Goal: Find contact information: Find contact information

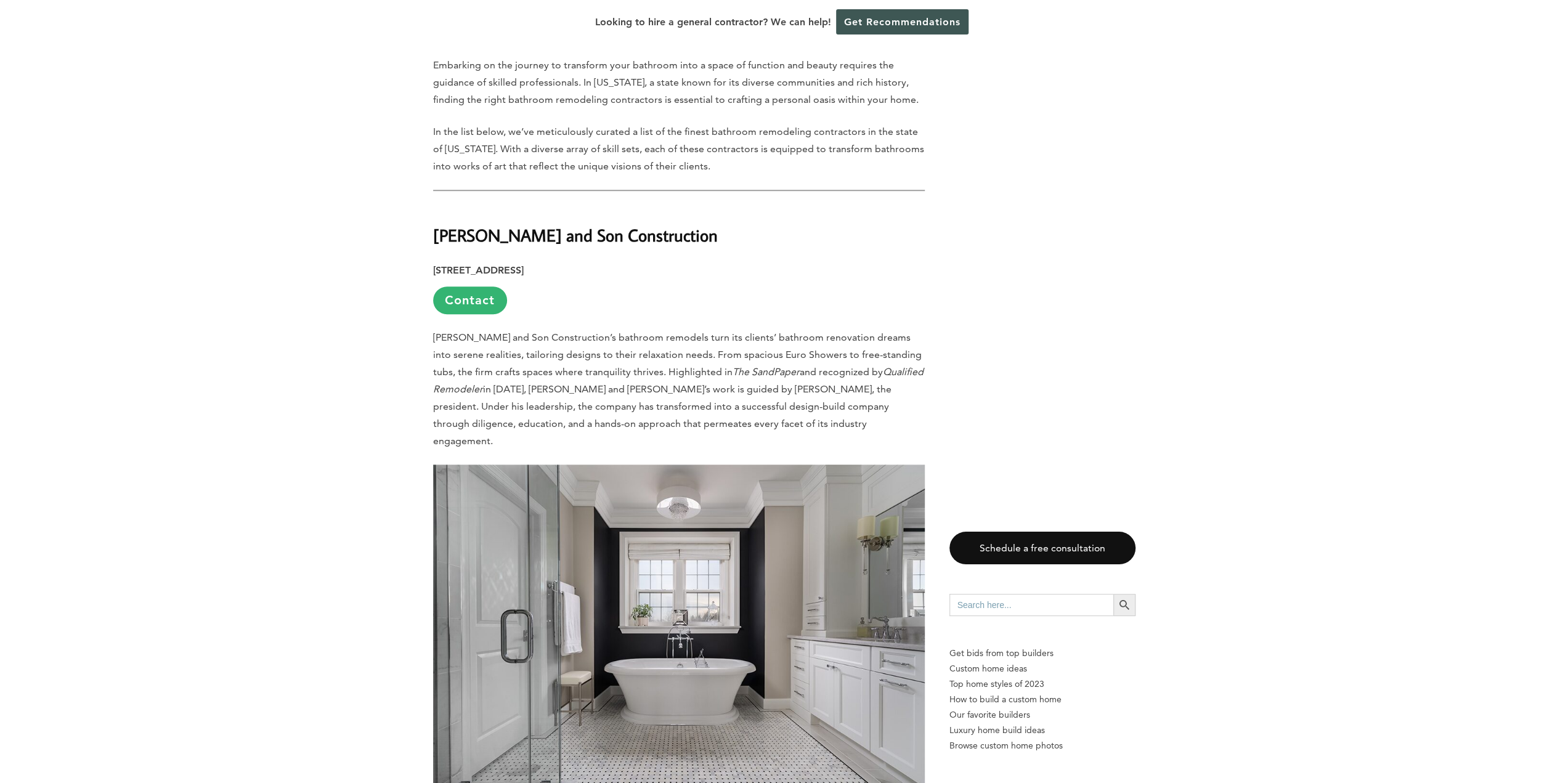
scroll to position [616, 0]
click at [471, 303] on link "Contact" at bounding box center [469, 302] width 74 height 28
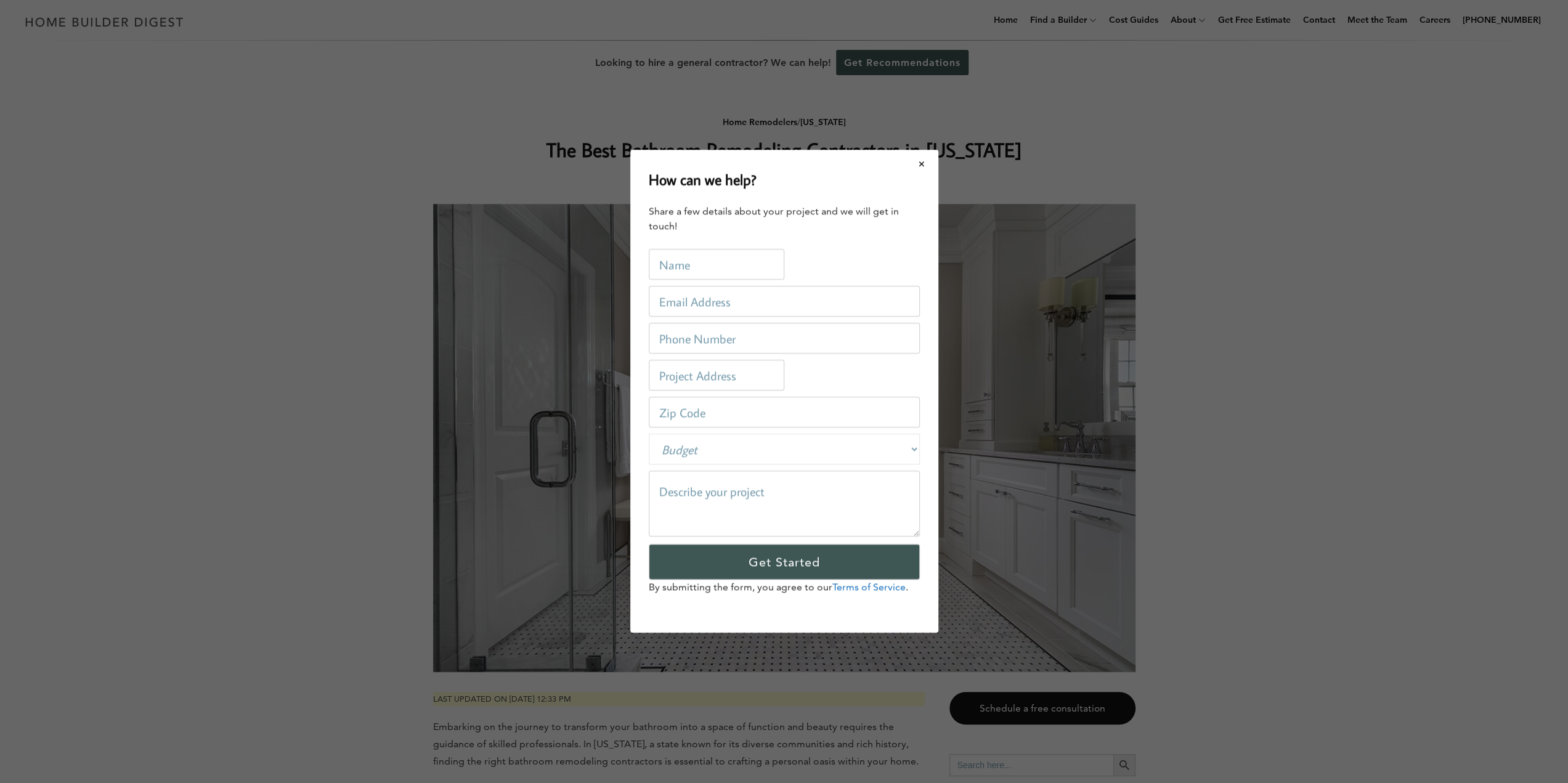
scroll to position [0, 0]
click at [928, 167] on button "Close modal" at bounding box center [926, 164] width 33 height 26
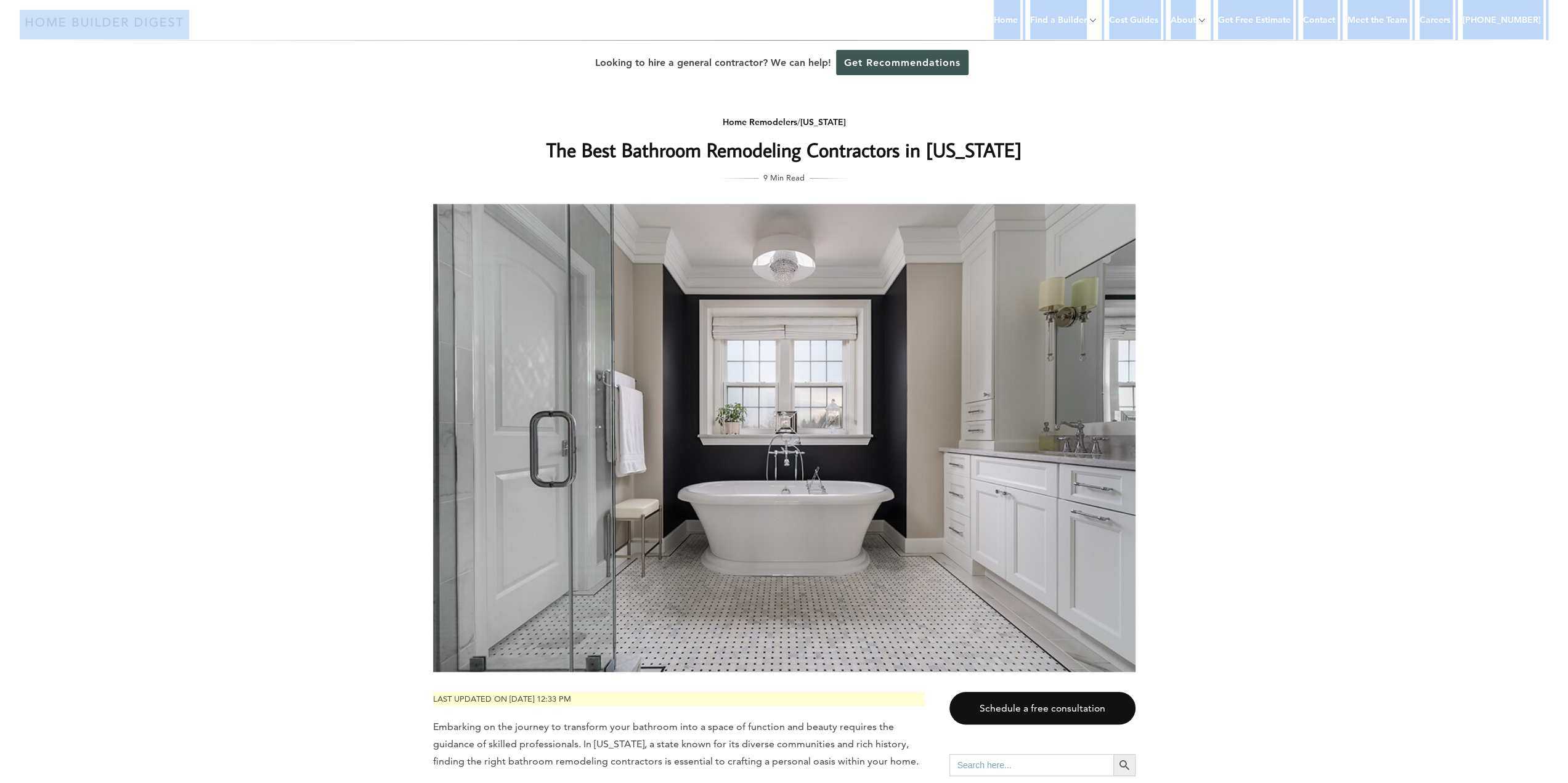
drag, startPoint x: 201, startPoint y: 21, endPoint x: 29, endPoint y: 31, distance: 172.3
click at [29, 31] on div "Menu Menu Home Find a Builder Home Builders Architects and Building Designers G…" at bounding box center [784, 20] width 1568 height 40
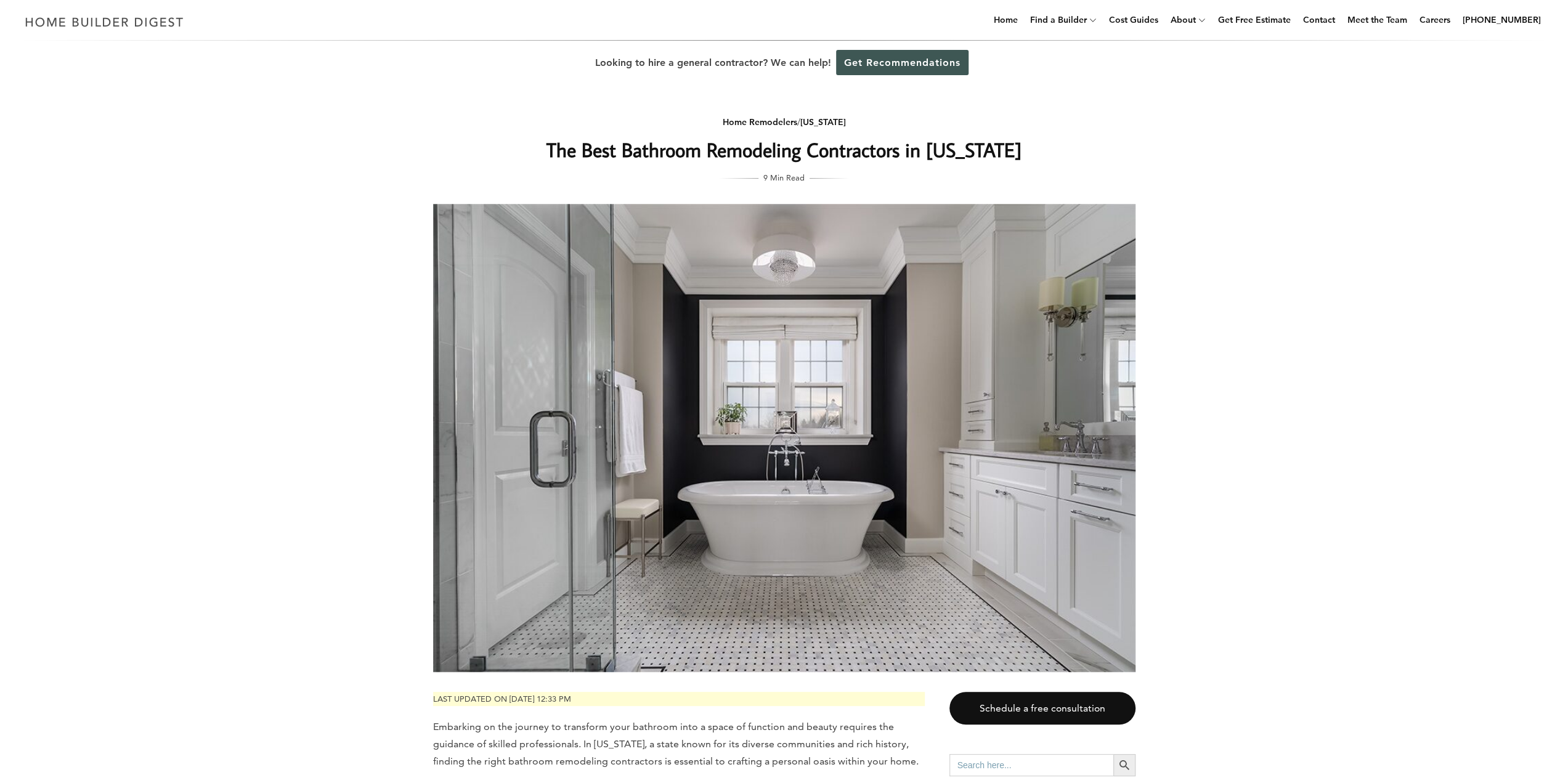
drag, startPoint x: 230, startPoint y: 132, endPoint x: 235, endPoint y: 104, distance: 28.4
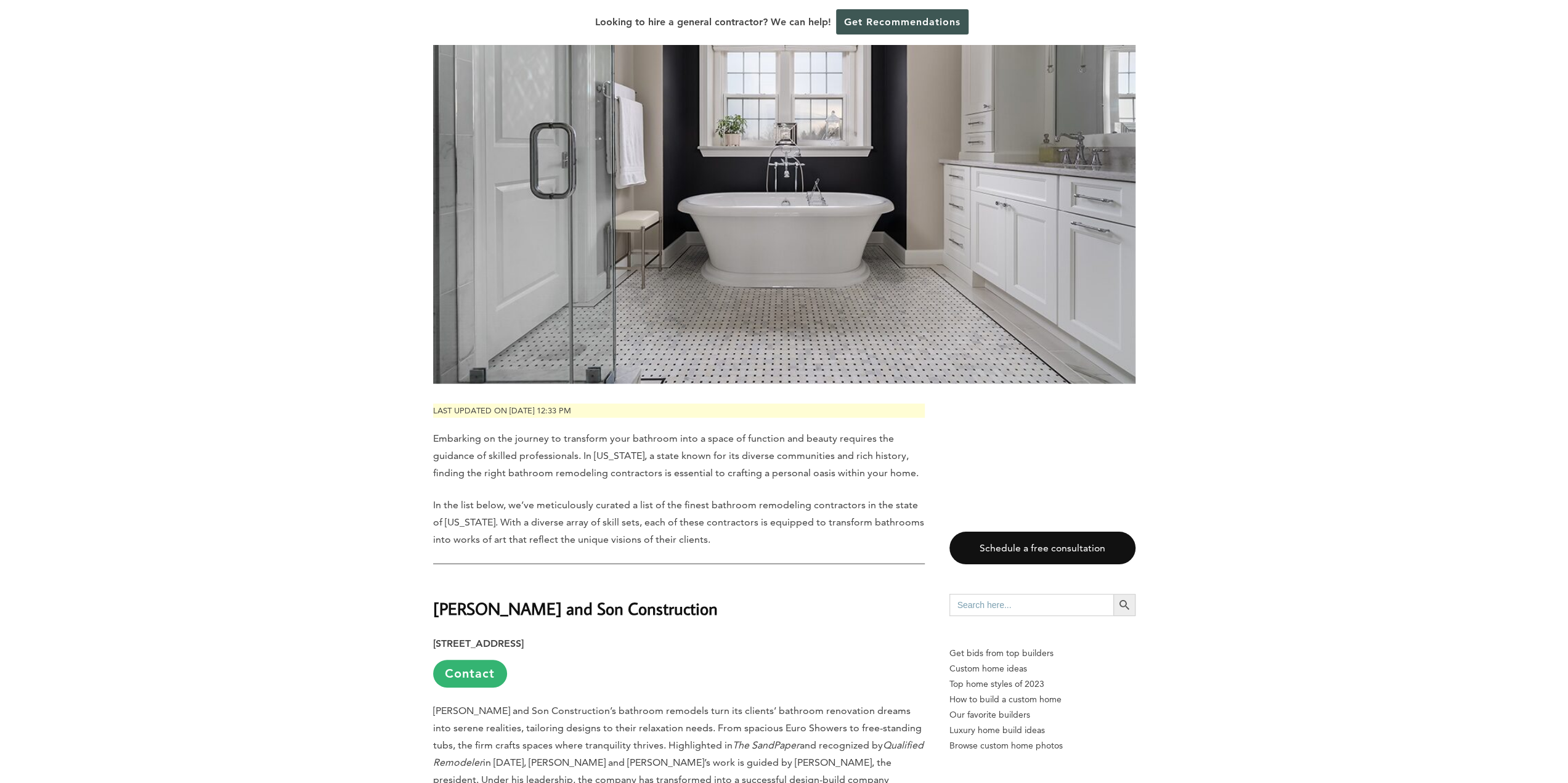
scroll to position [247, 0]
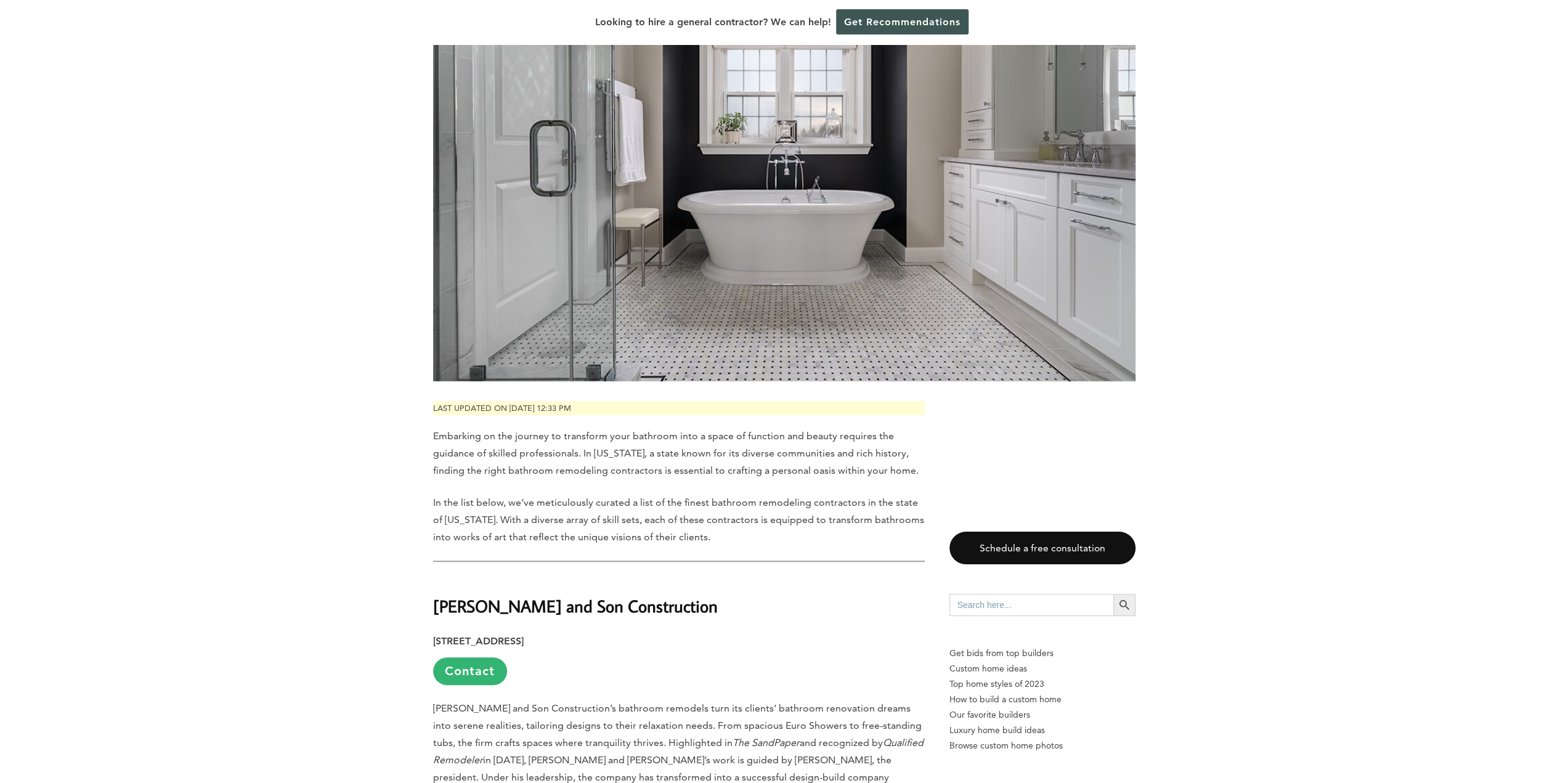
click at [465, 669] on link "Contact" at bounding box center [469, 671] width 74 height 28
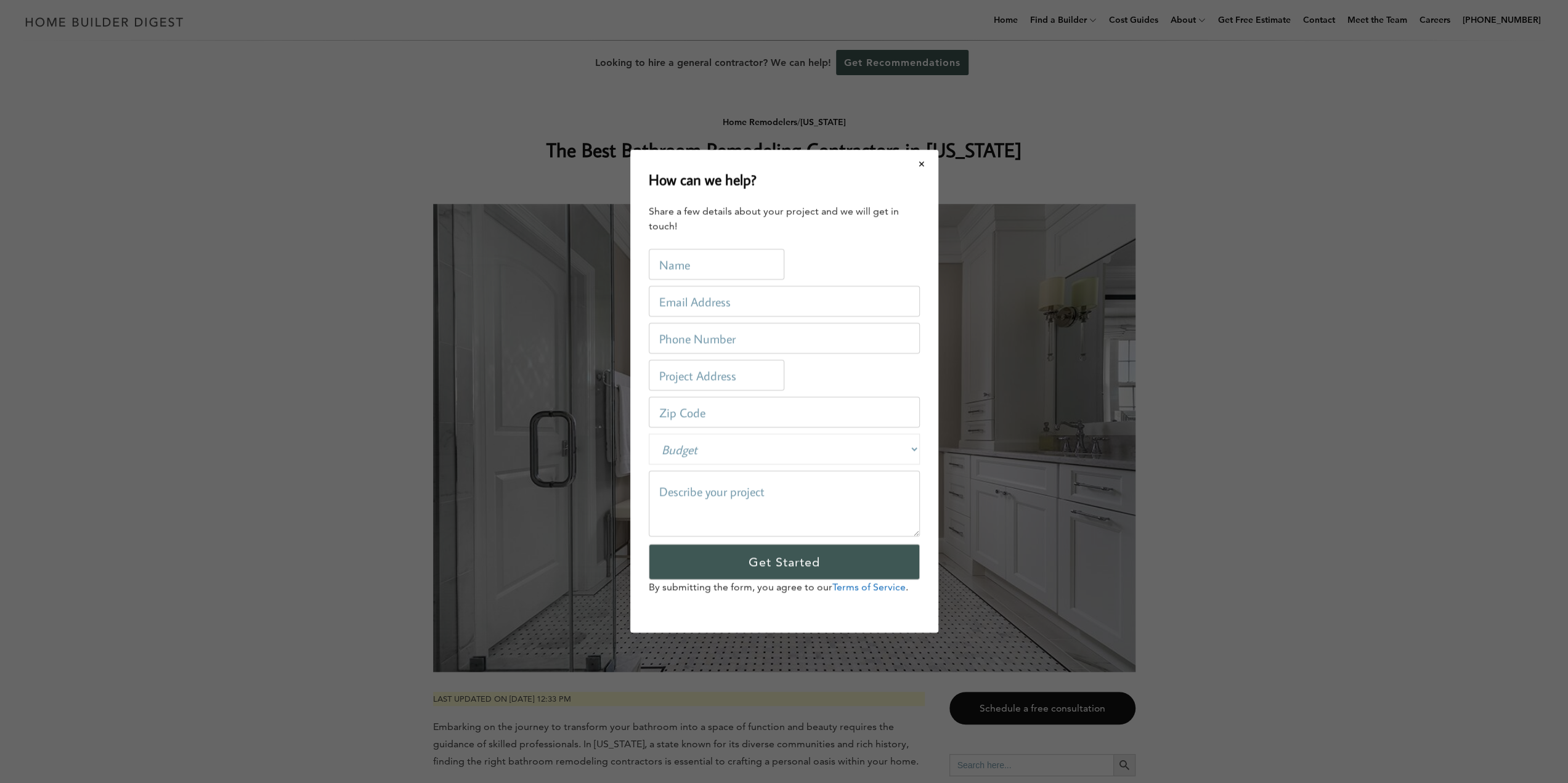
scroll to position [0, 0]
click at [927, 164] on button "Close modal" at bounding box center [926, 164] width 33 height 26
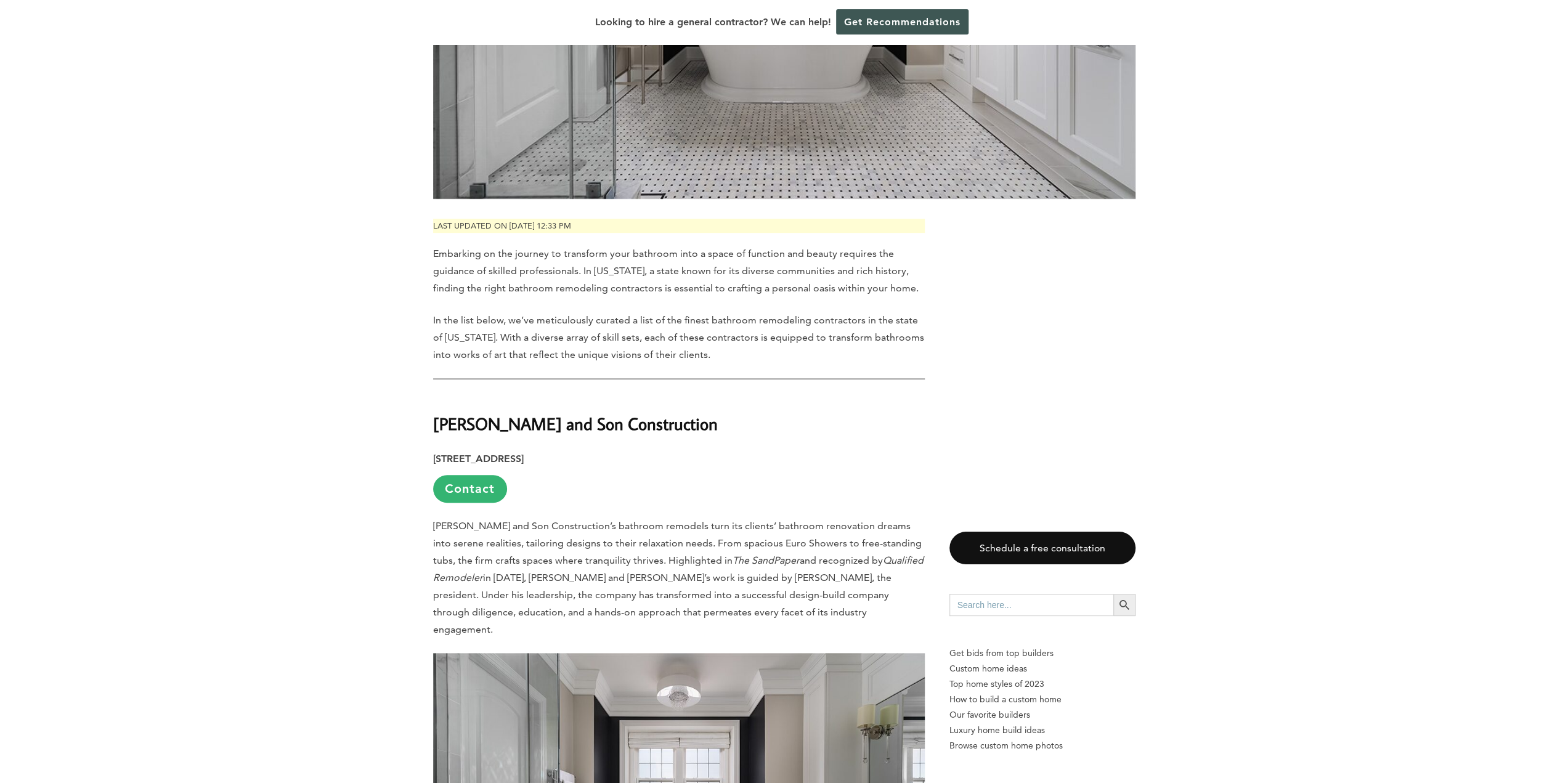
scroll to position [431, 0]
